Goal: Transaction & Acquisition: Purchase product/service

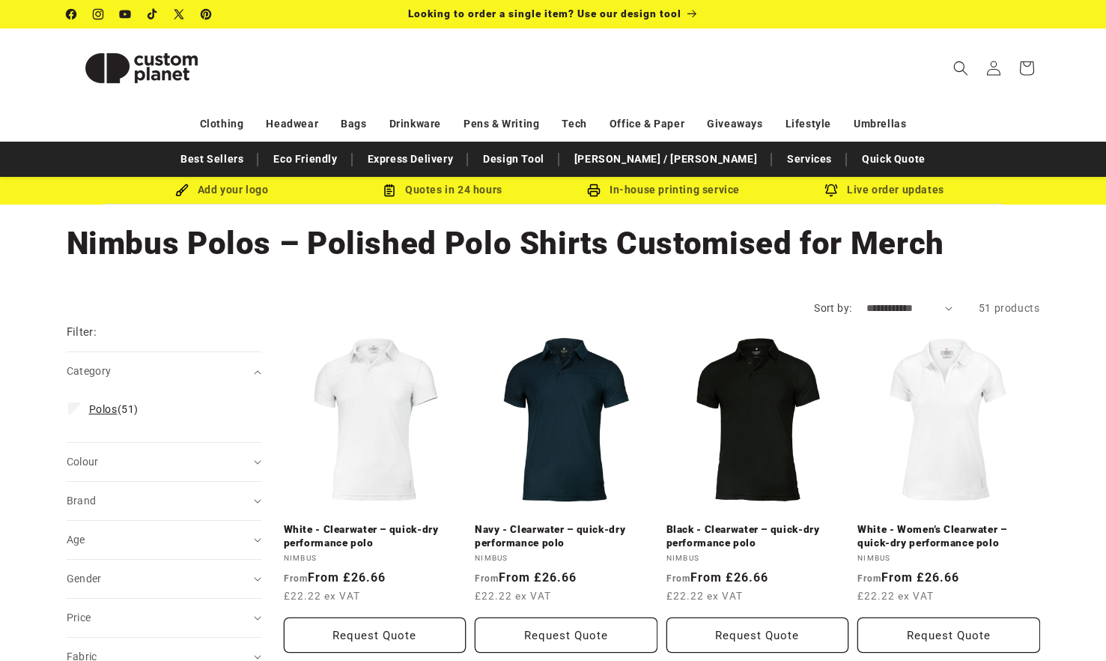
scroll to position [300, 0]
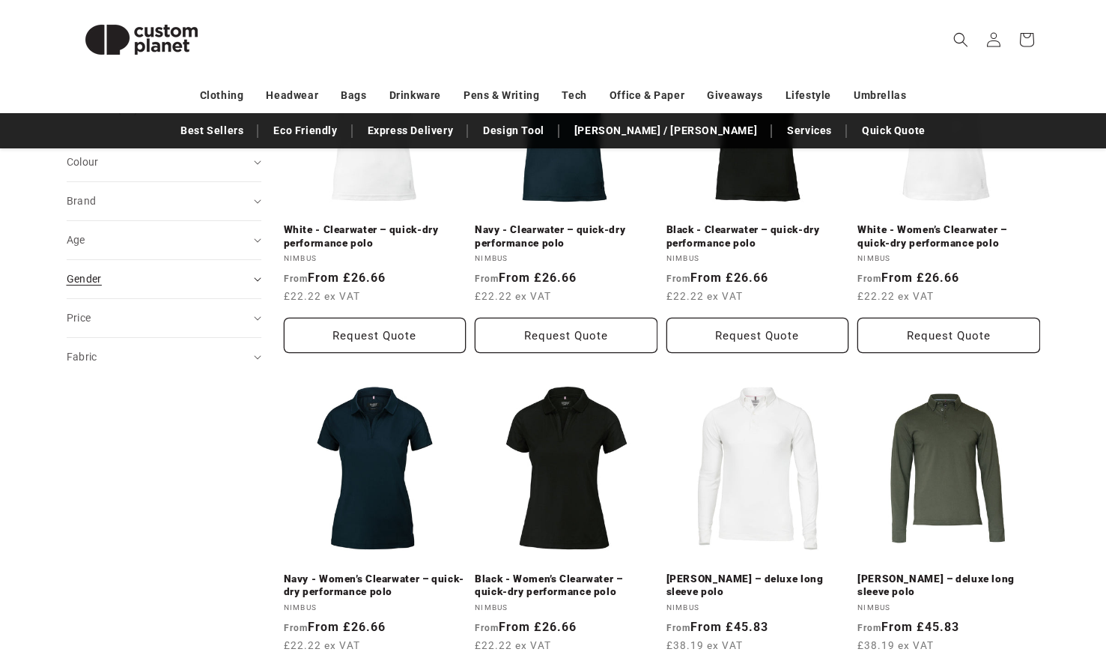
click at [97, 281] on span "Gender (0)" at bounding box center [84, 279] width 35 height 12
click at [113, 319] on span "[DEMOGRAPHIC_DATA]" at bounding box center [148, 316] width 118 height 12
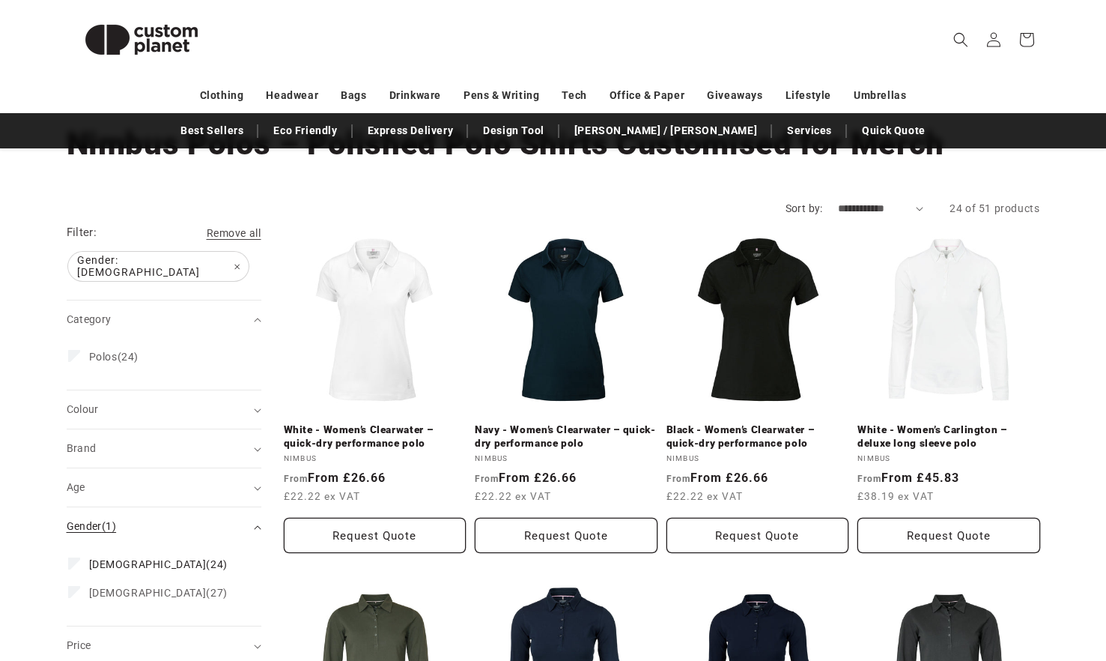
scroll to position [75, 0]
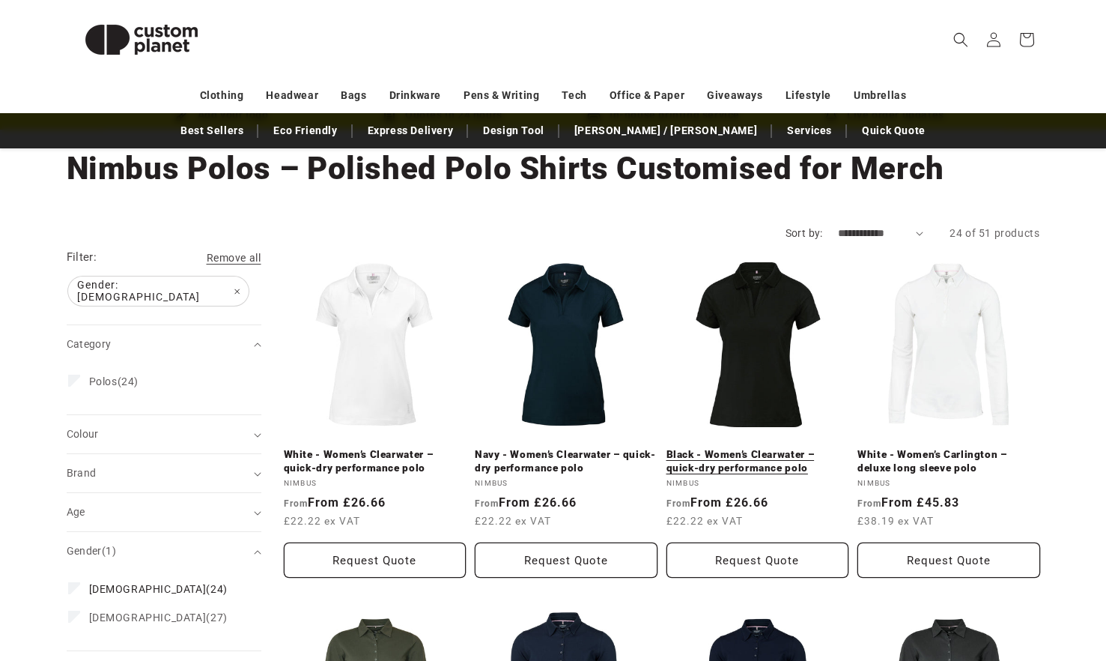
click at [732, 448] on link "Black - Women’s Clearwater – quick-dry performance polo" at bounding box center [758, 461] width 183 height 26
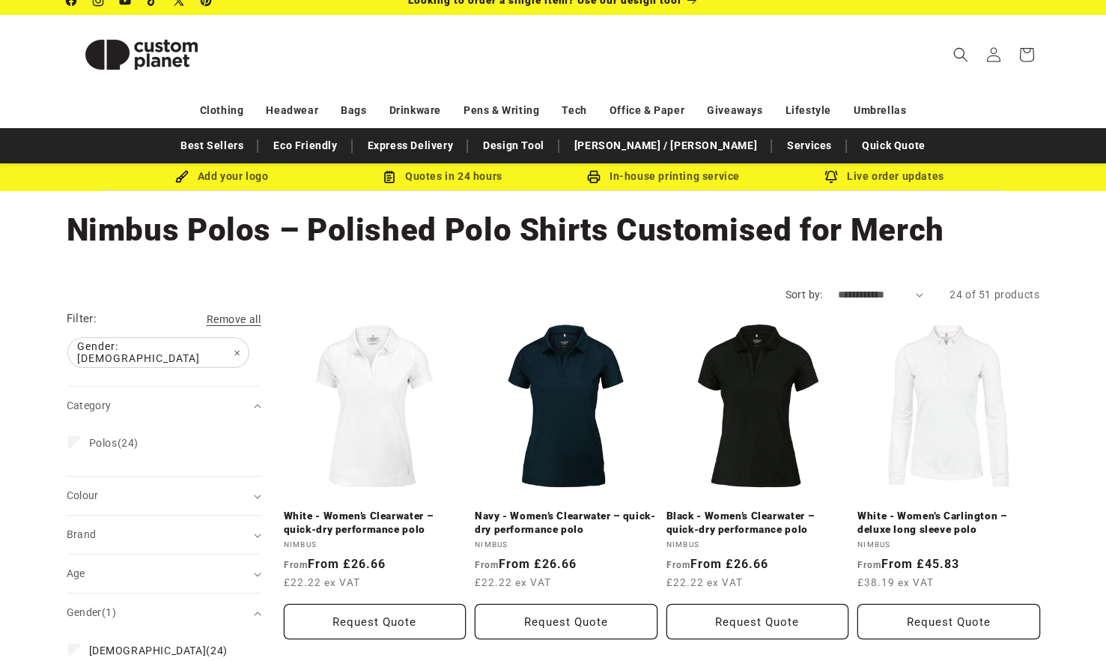
scroll to position [0, 0]
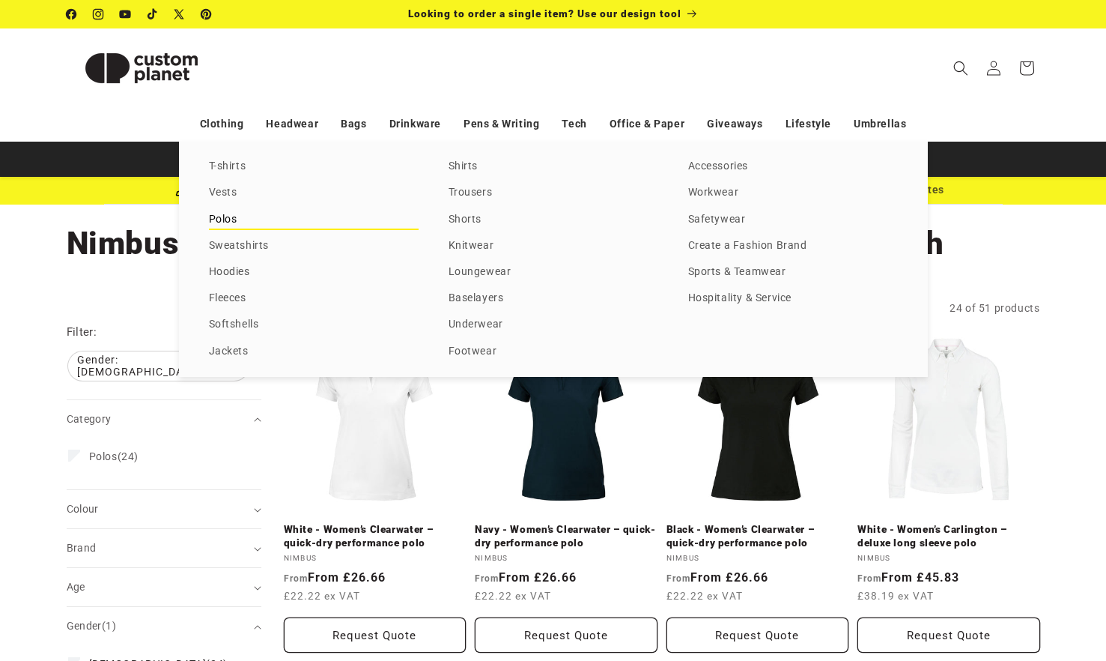
click at [222, 219] on link "Polos" at bounding box center [314, 220] width 210 height 20
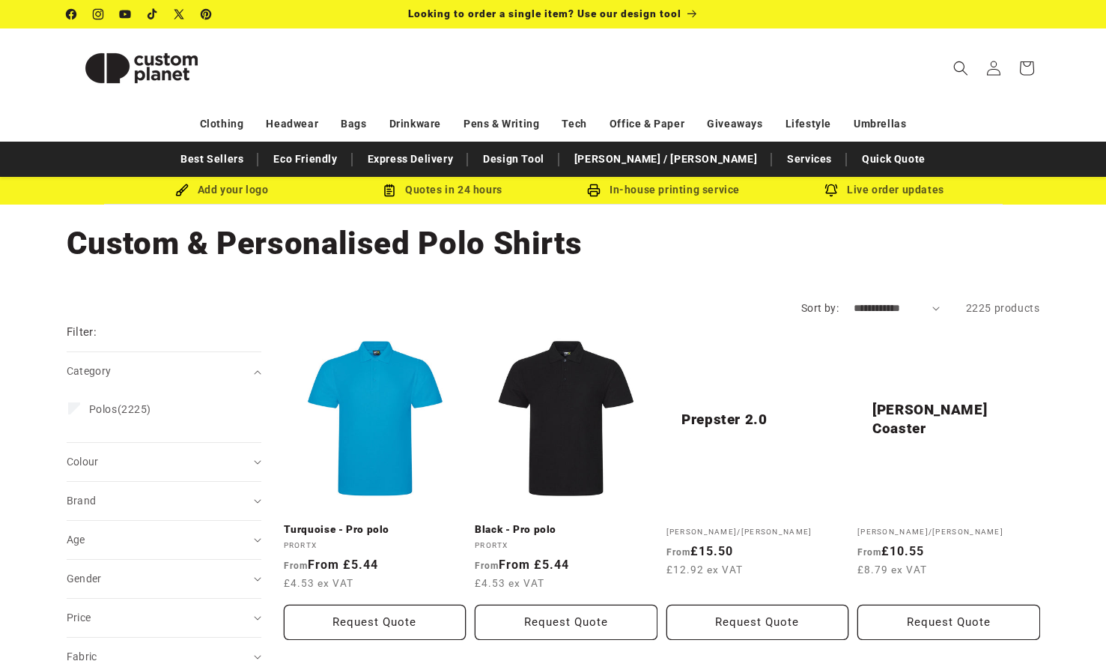
click at [249, 443] on summary "Colour (0)" at bounding box center [164, 462] width 195 height 38
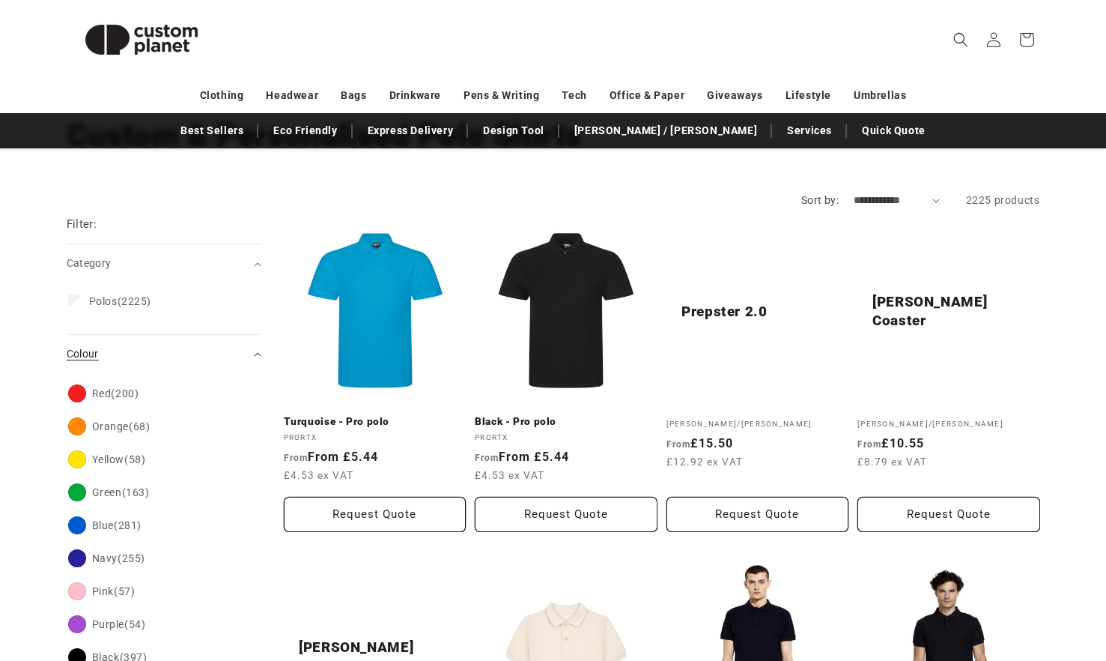
scroll to position [108, 0]
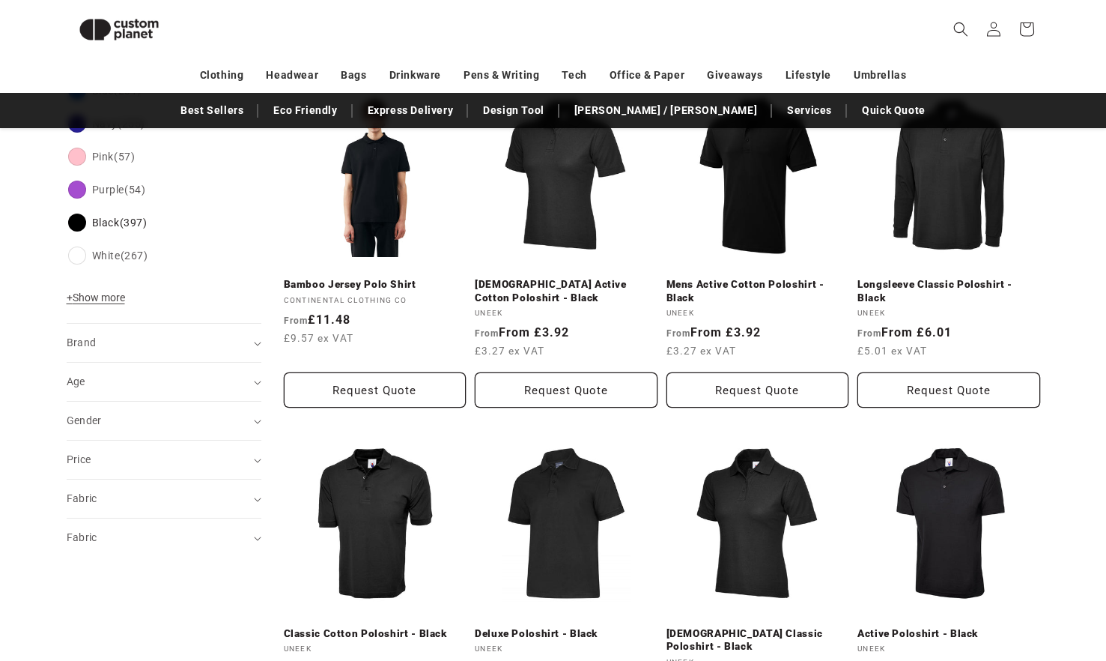
scroll to position [612, 0]
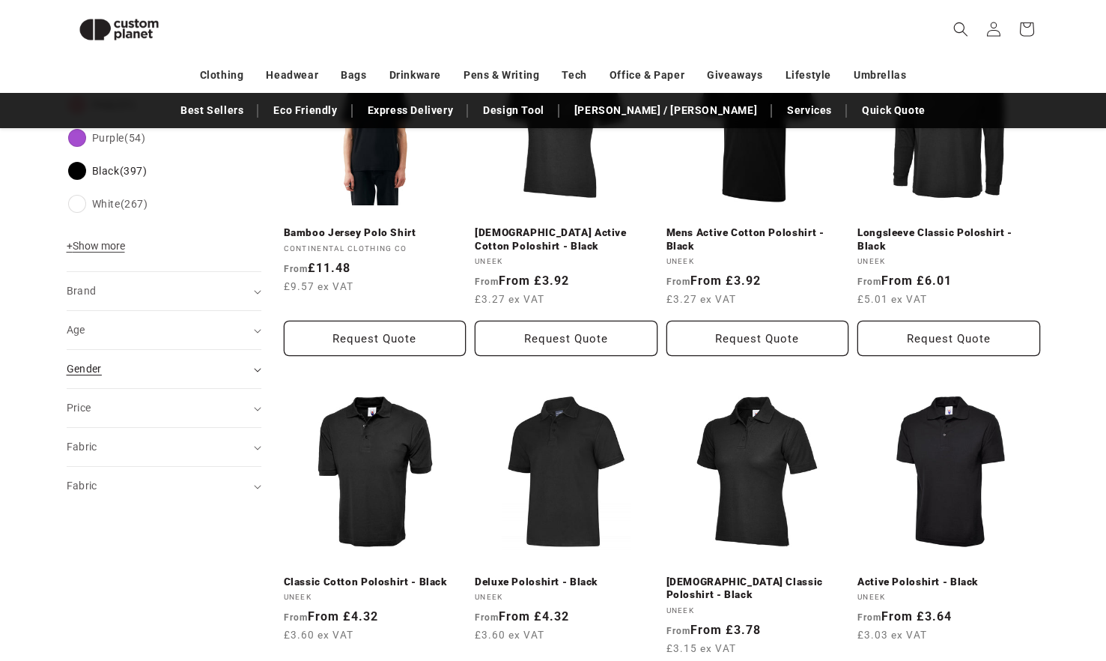
click at [255, 373] on summary "Gender (0)" at bounding box center [164, 369] width 195 height 38
click at [119, 410] on span "Female" at bounding box center [148, 407] width 118 height 12
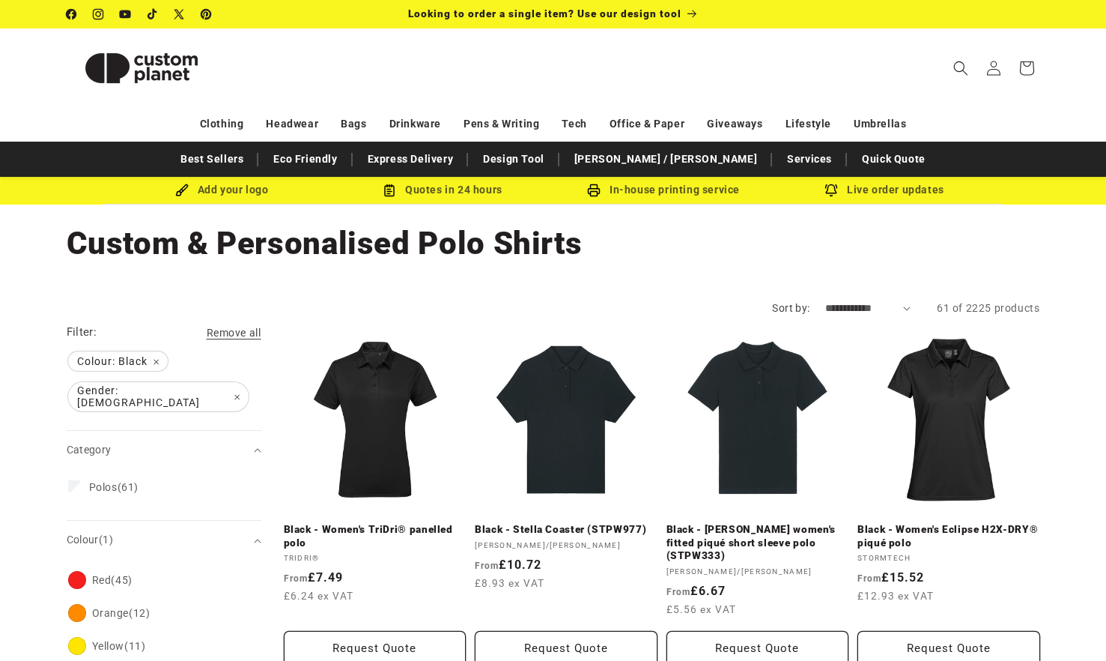
click at [900, 306] on select "**********" at bounding box center [868, 308] width 86 height 16
select select "**********"
click at [825, 300] on select "**********" at bounding box center [868, 308] width 86 height 16
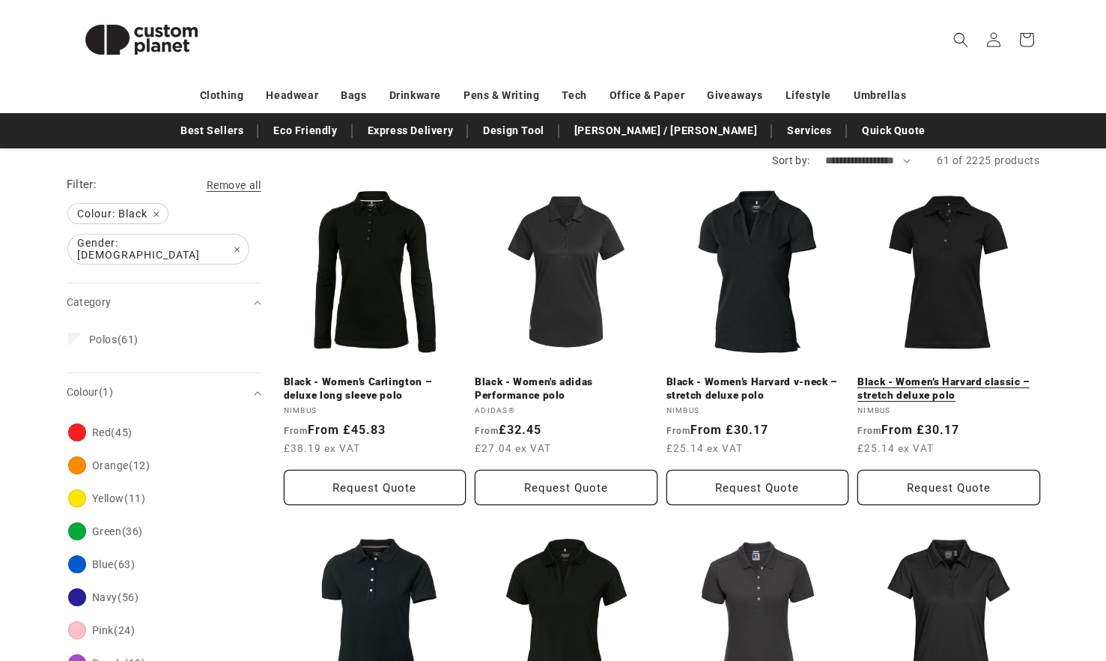
scroll to position [150, 0]
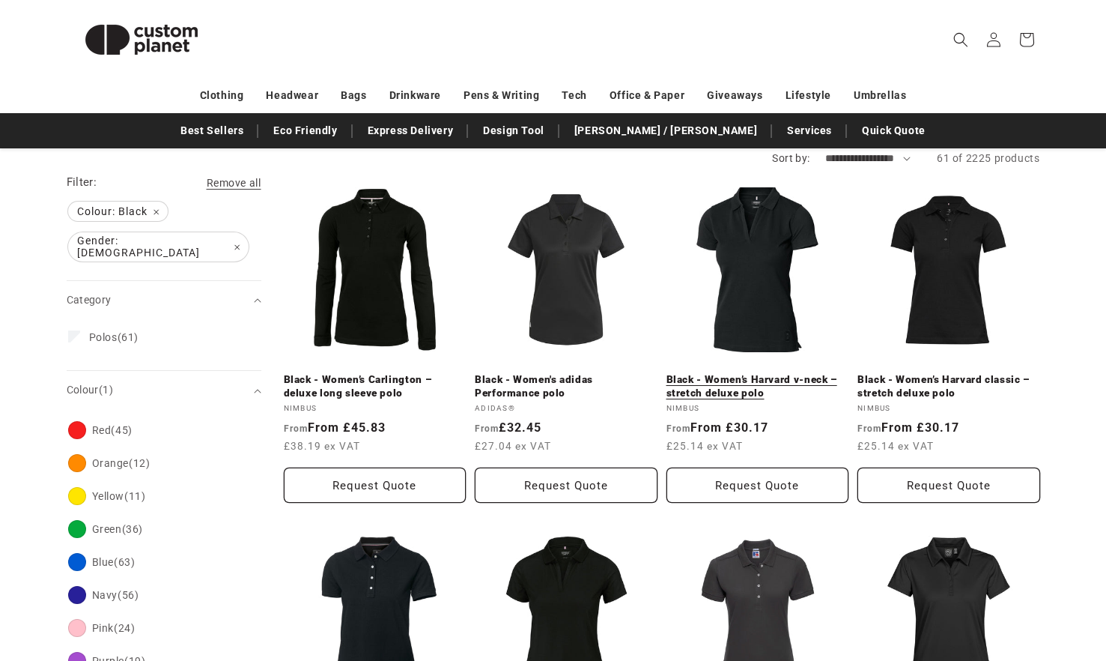
click at [790, 373] on link "Black - Women’s Harvard v-neck – stretch deluxe polo" at bounding box center [758, 386] width 183 height 26
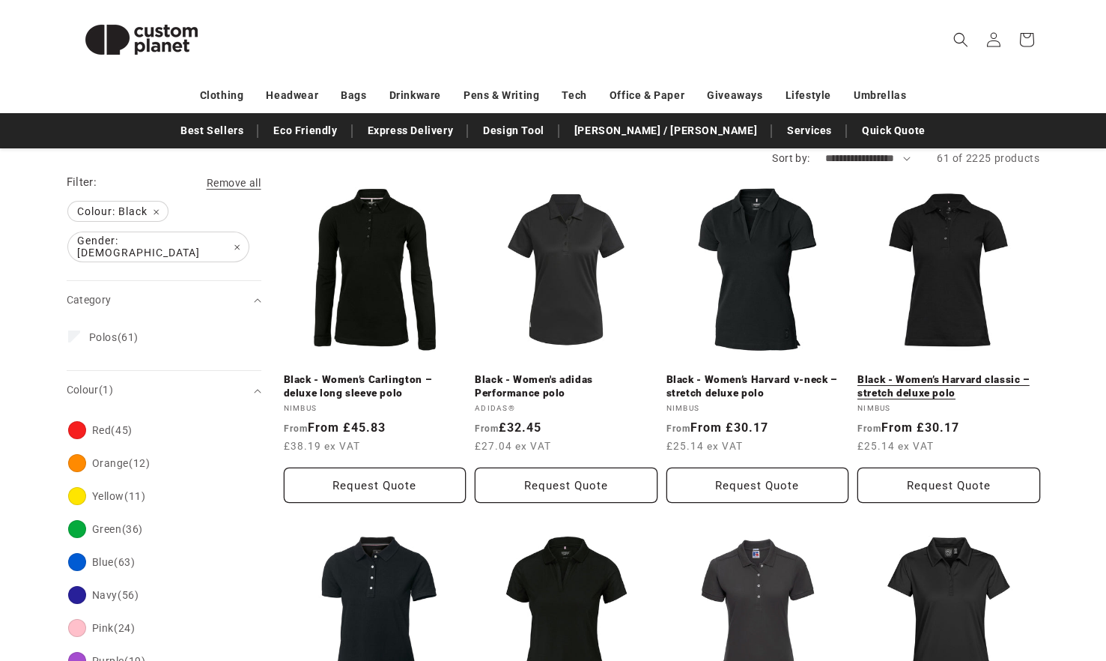
click at [984, 373] on link "Black - Women’s Harvard classic – stretch deluxe polo" at bounding box center [949, 386] width 183 height 26
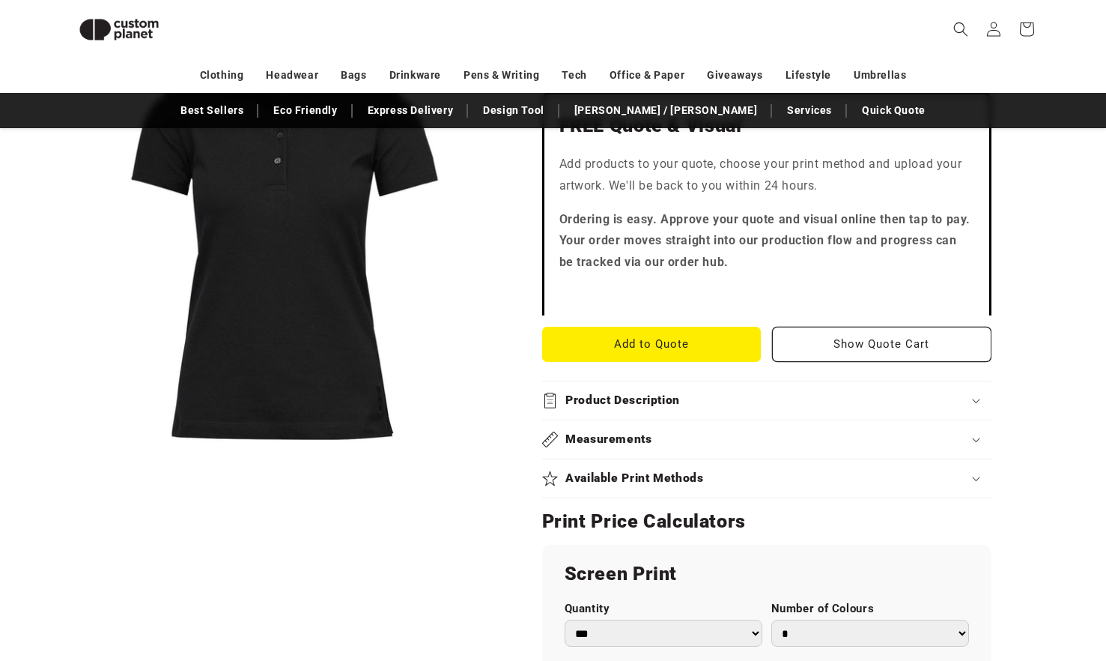
scroll to position [504, 0]
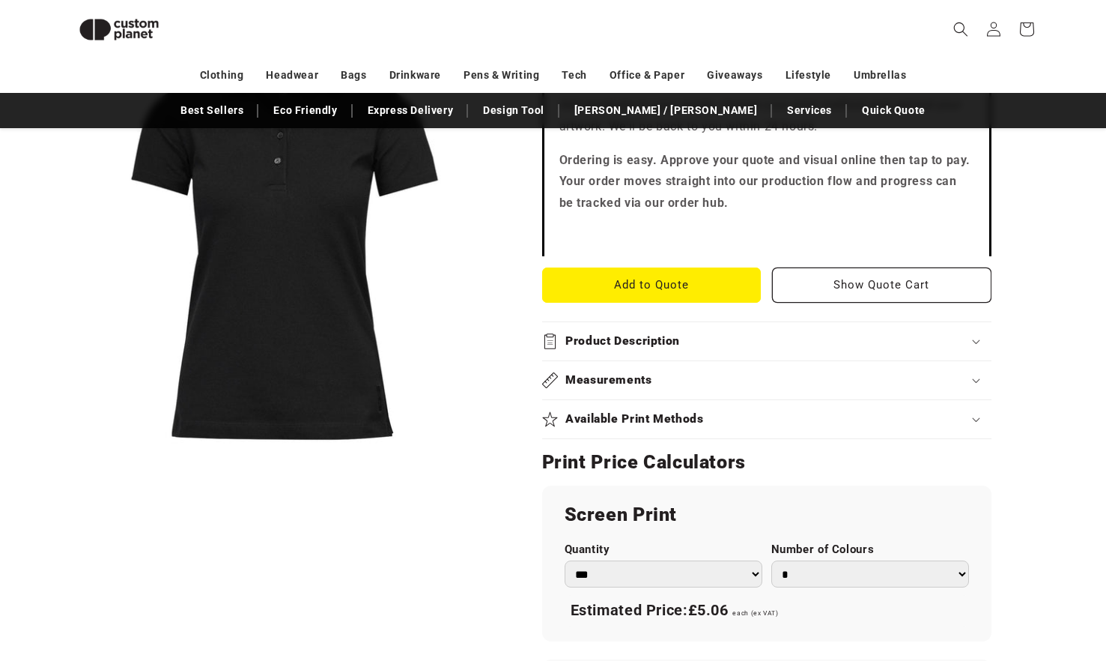
click at [975, 383] on icon at bounding box center [975, 380] width 7 height 4
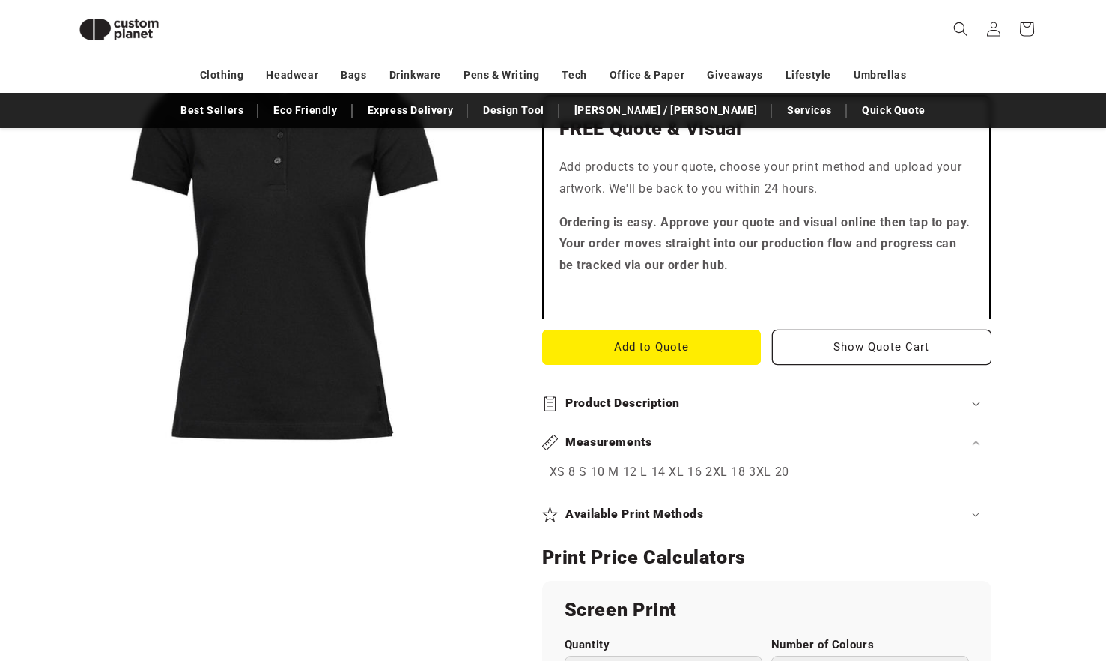
scroll to position [429, 0]
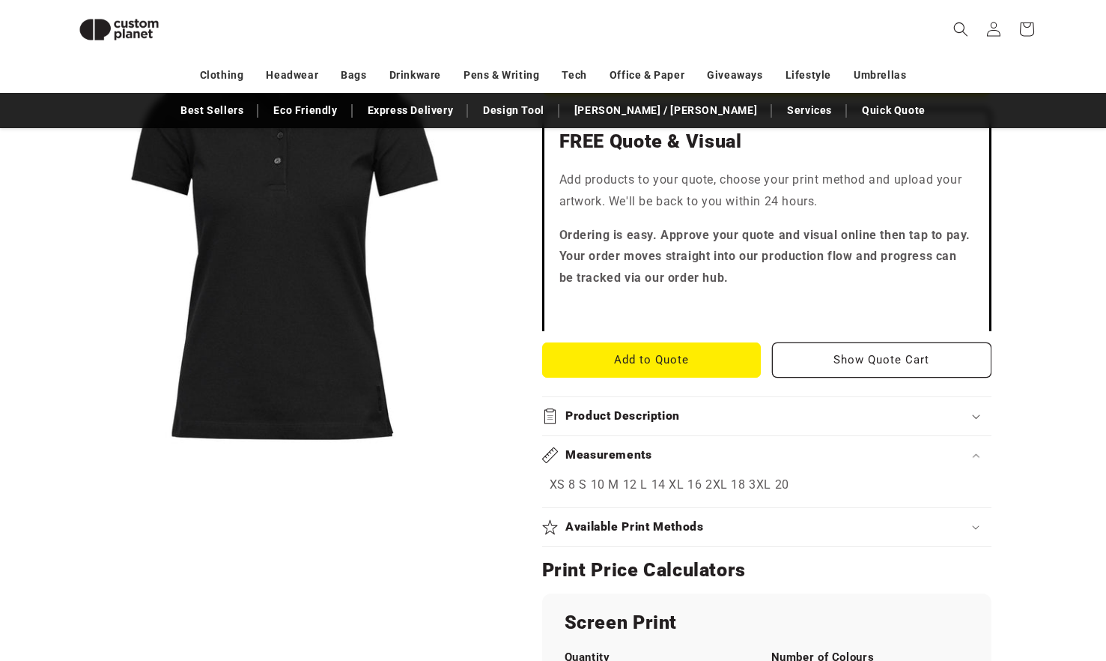
click at [977, 416] on icon at bounding box center [975, 416] width 7 height 4
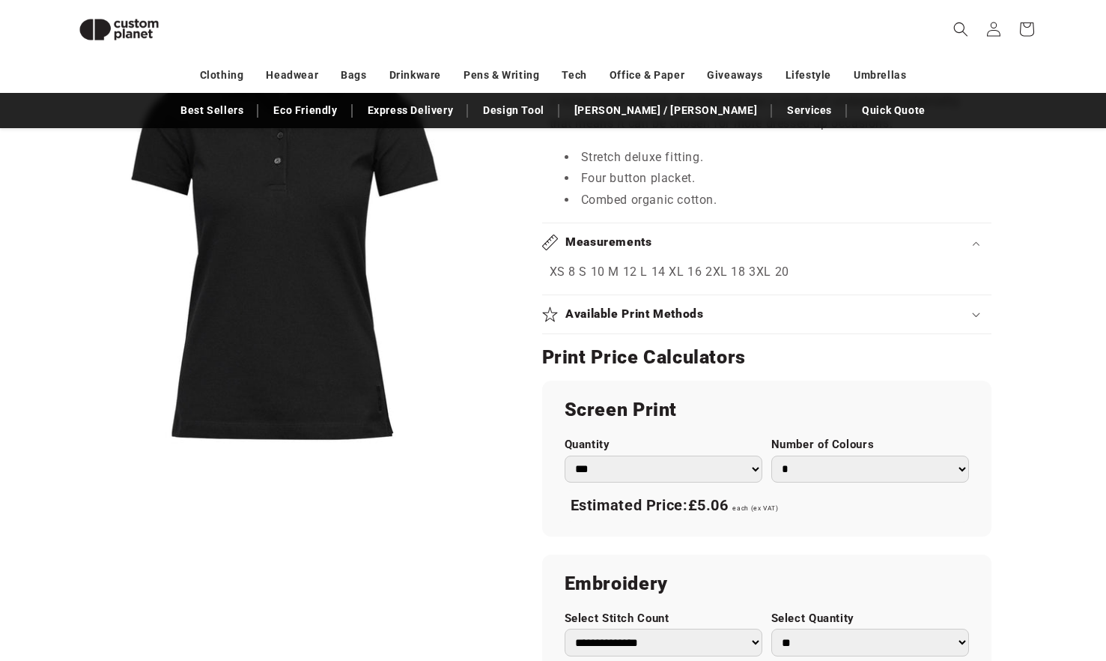
scroll to position [879, 0]
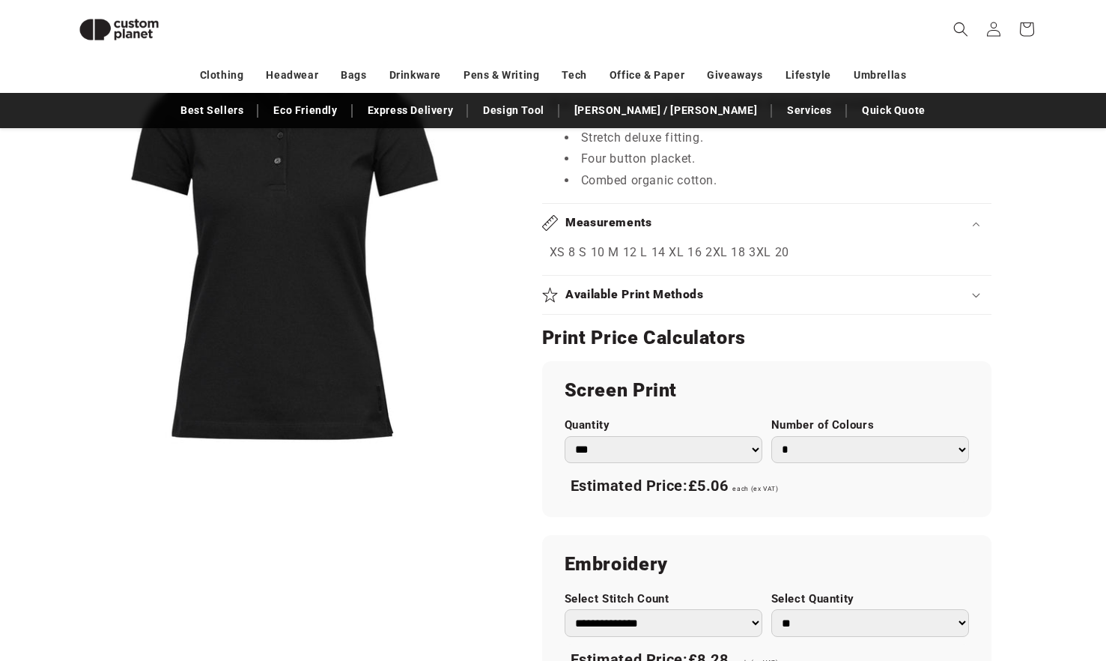
click at [551, 222] on icon at bounding box center [549, 221] width 9 height 9
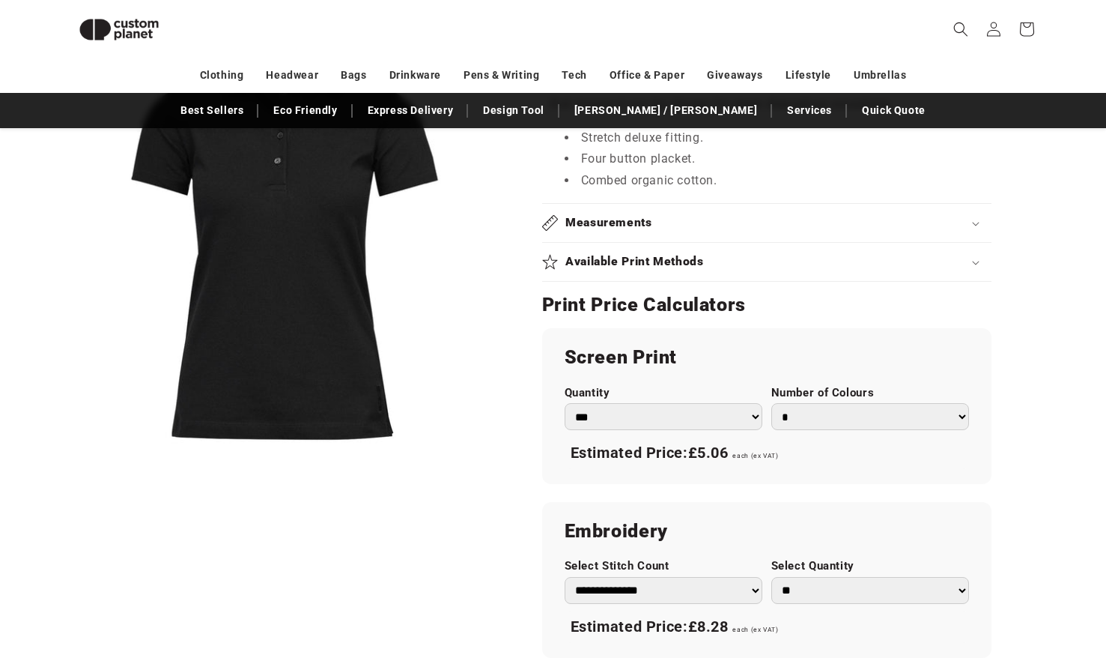
click at [547, 220] on icon at bounding box center [550, 223] width 16 height 16
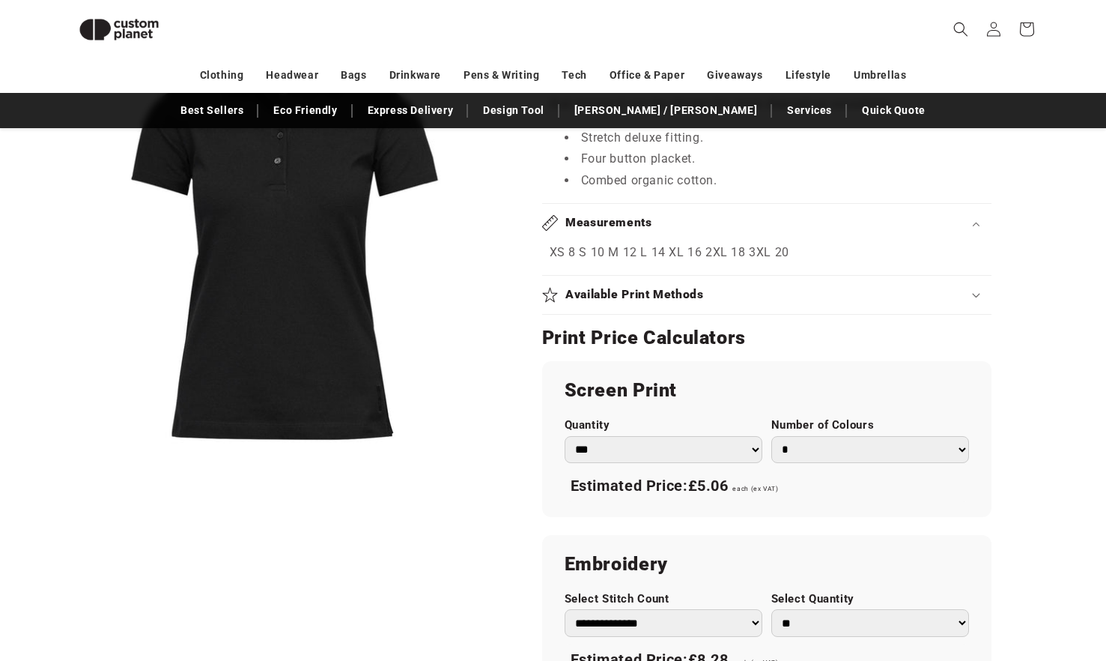
click at [547, 220] on icon at bounding box center [550, 223] width 16 height 16
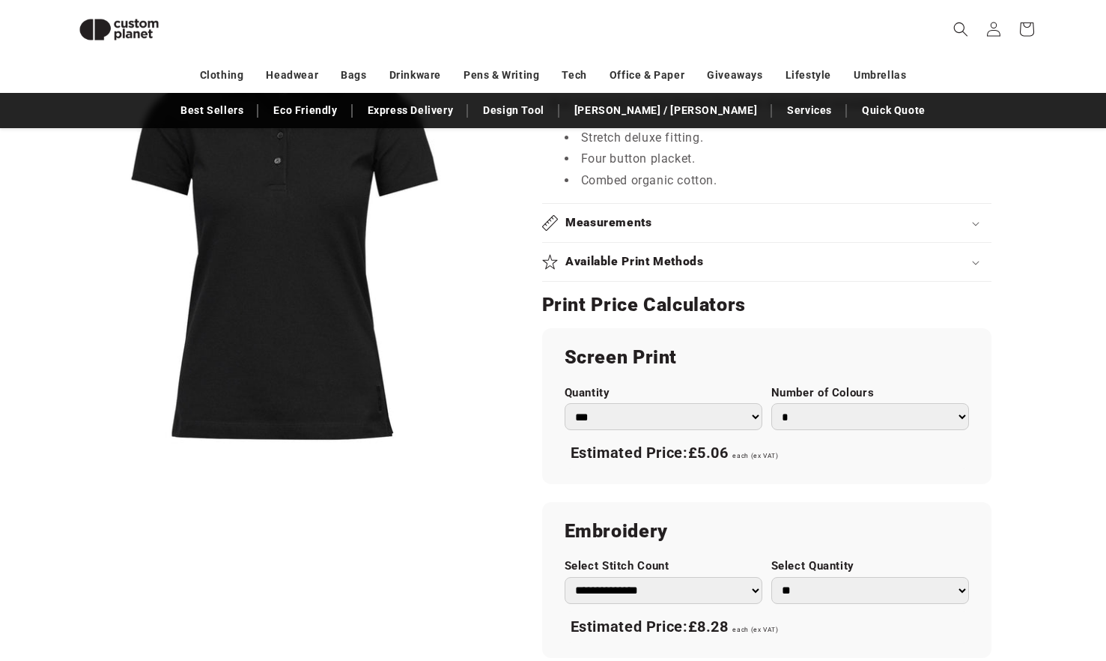
click at [547, 220] on icon at bounding box center [550, 223] width 16 height 16
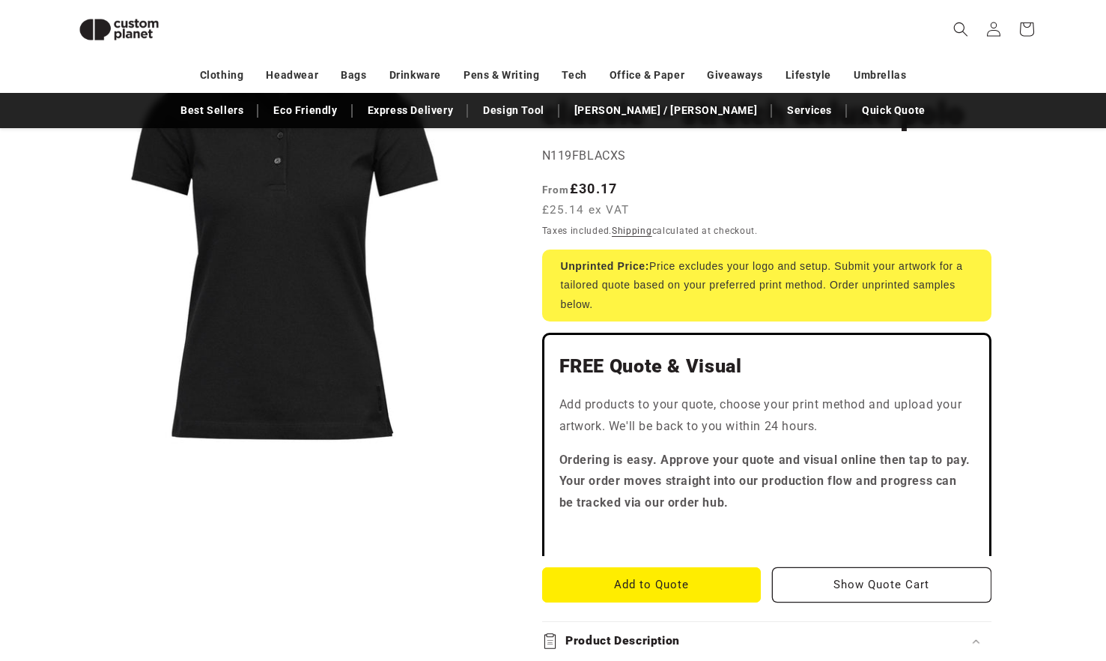
scroll to position [0, 0]
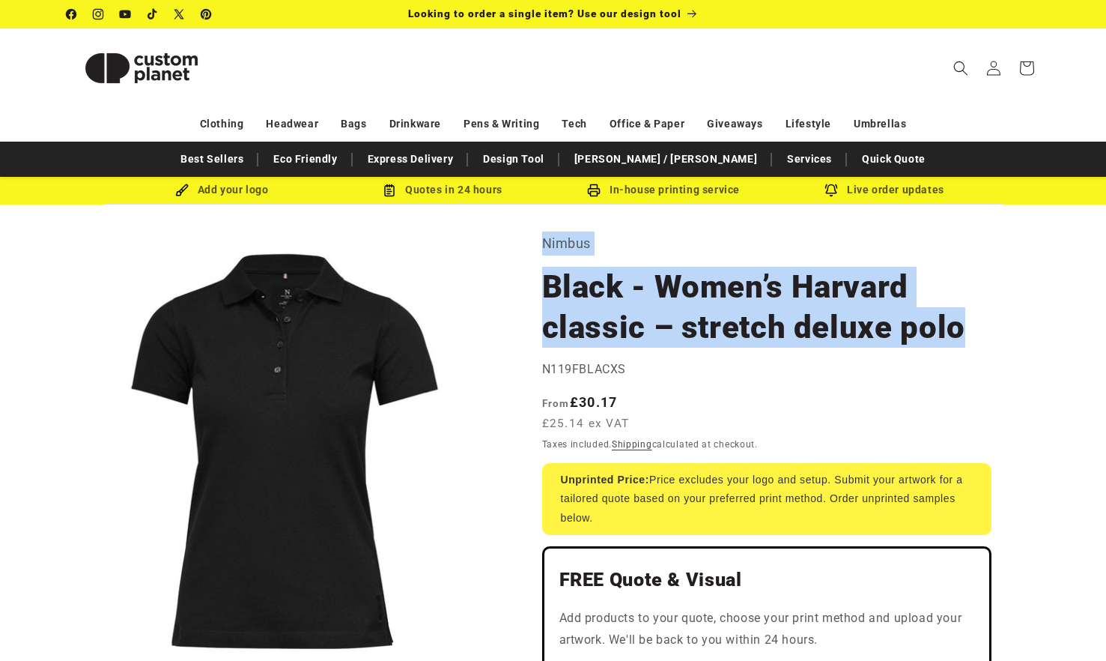
drag, startPoint x: 969, startPoint y: 333, endPoint x: 513, endPoint y: 239, distance: 465.1
drag, startPoint x: 513, startPoint y: 239, endPoint x: 547, endPoint y: 244, distance: 34.1
copy section "Nimbus Black - Women’s Harvard classic – stretch deluxe polo"
